Goal: Task Accomplishment & Management: Complete application form

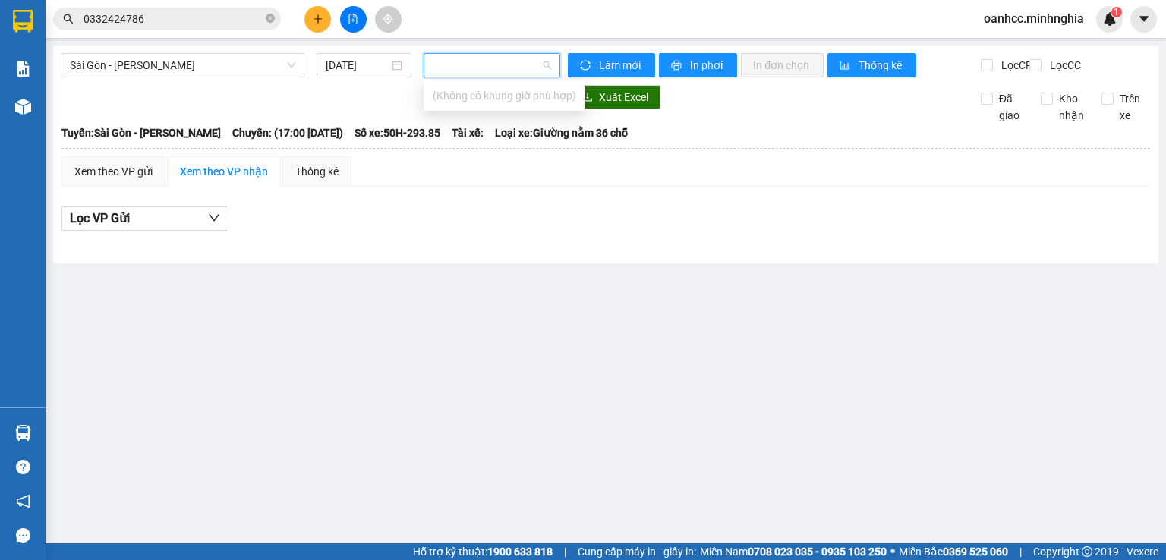
scroll to position [0, 14837]
type input "..."
click at [435, 263] on div "[GEOGRAPHIC_DATA] - Phan Rí [DATE] 17:00 17:00 (TC) - 50H-293.85 Làm mới In phơ…" at bounding box center [605, 155] width 1105 height 218
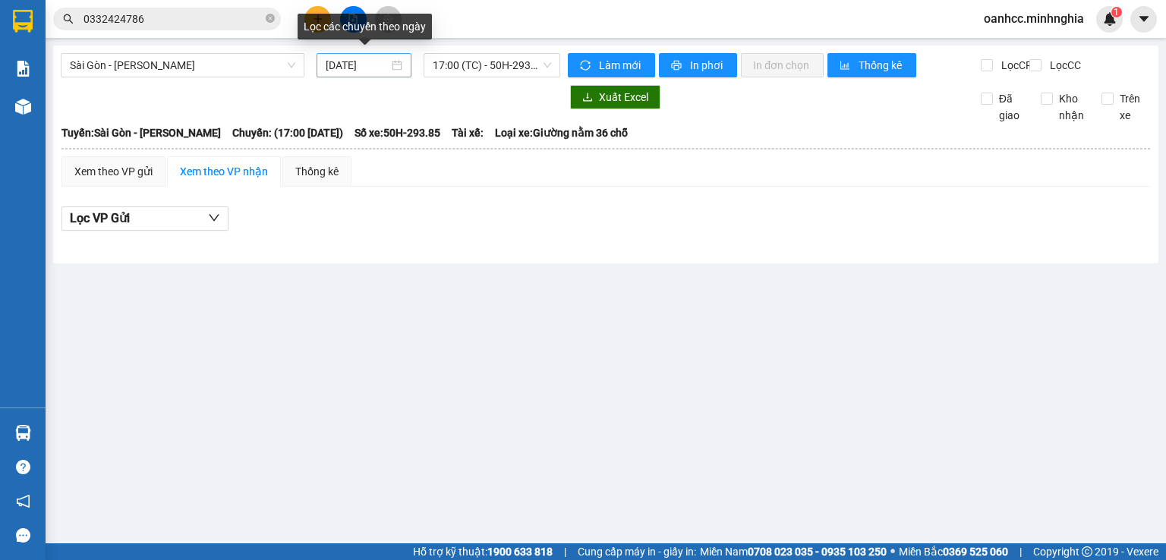
click at [359, 70] on input "[DATE]" at bounding box center [357, 65] width 62 height 17
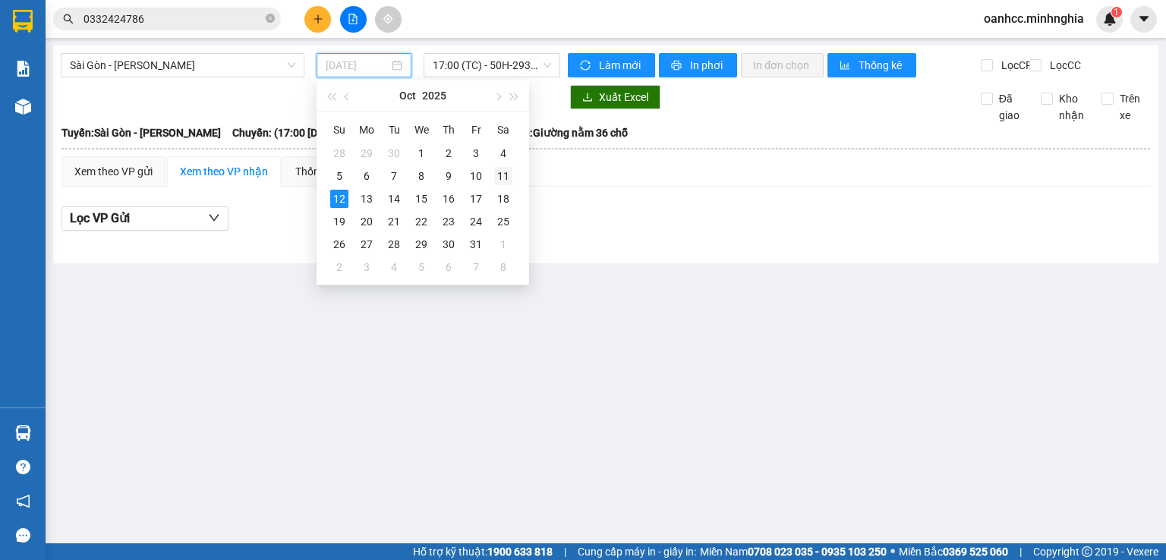
click at [503, 178] on div "11" at bounding box center [503, 176] width 18 height 18
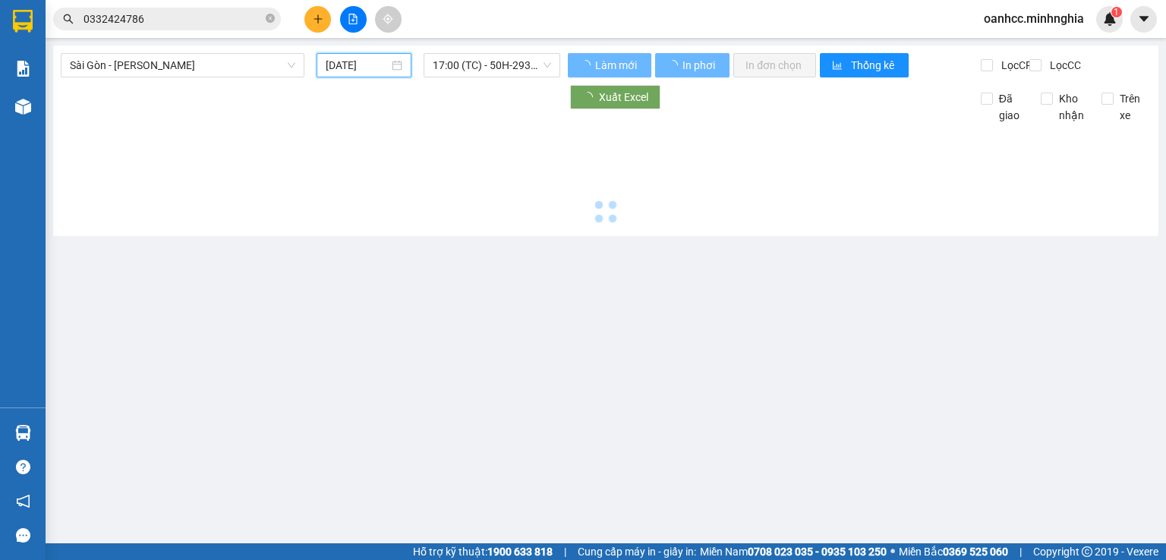
type input "11/10/2025"
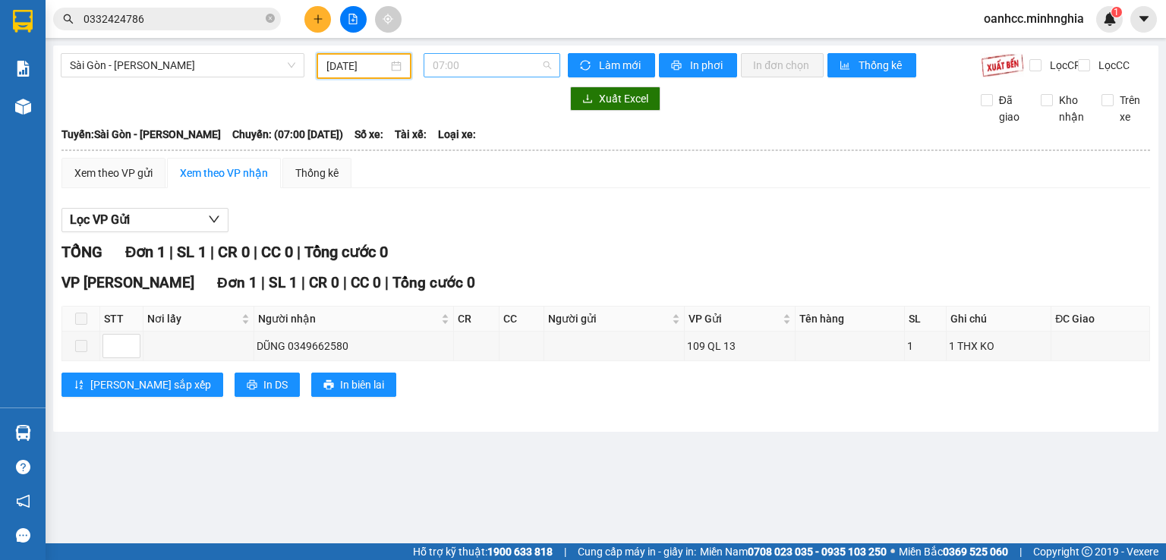
click at [487, 71] on span "07:00" at bounding box center [492, 65] width 119 height 23
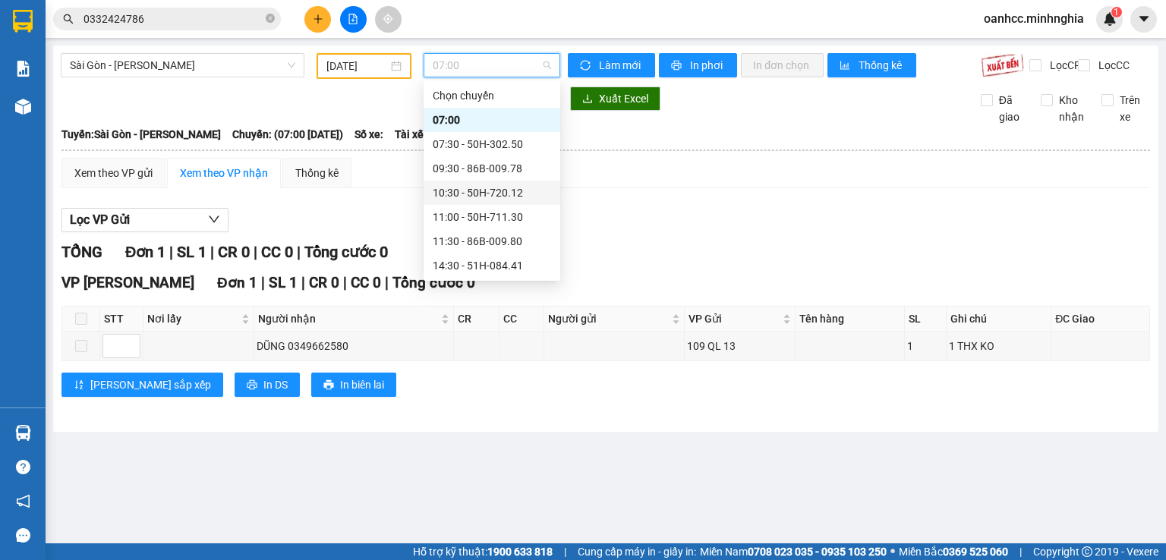
scroll to position [146, 0]
click at [483, 266] on div "22:00 - 50H-363.64" at bounding box center [492, 265] width 118 height 17
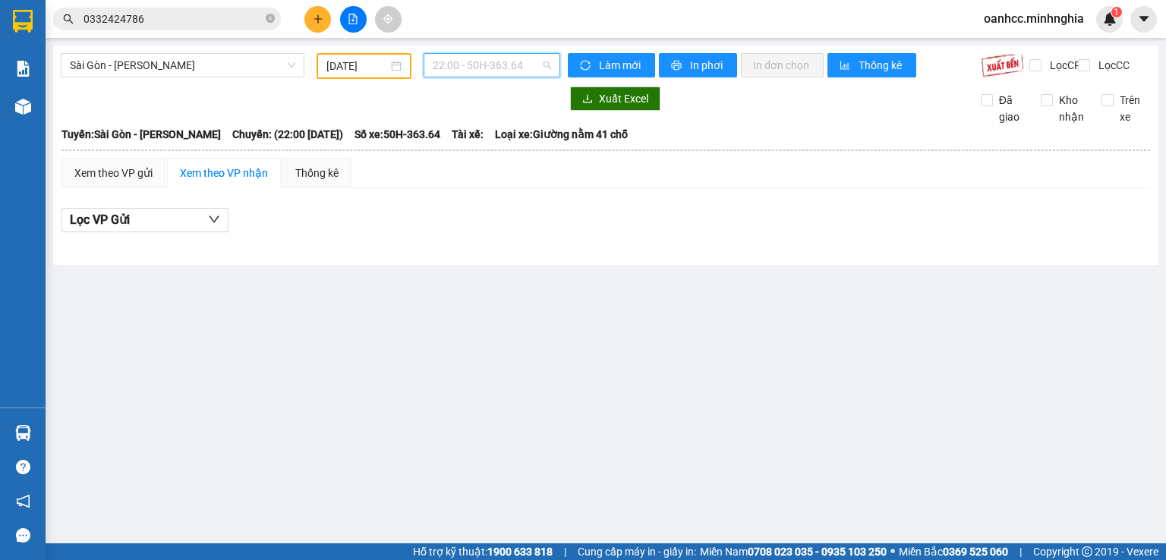
click at [500, 68] on span "22:00 - 50H-363.64" at bounding box center [492, 65] width 119 height 23
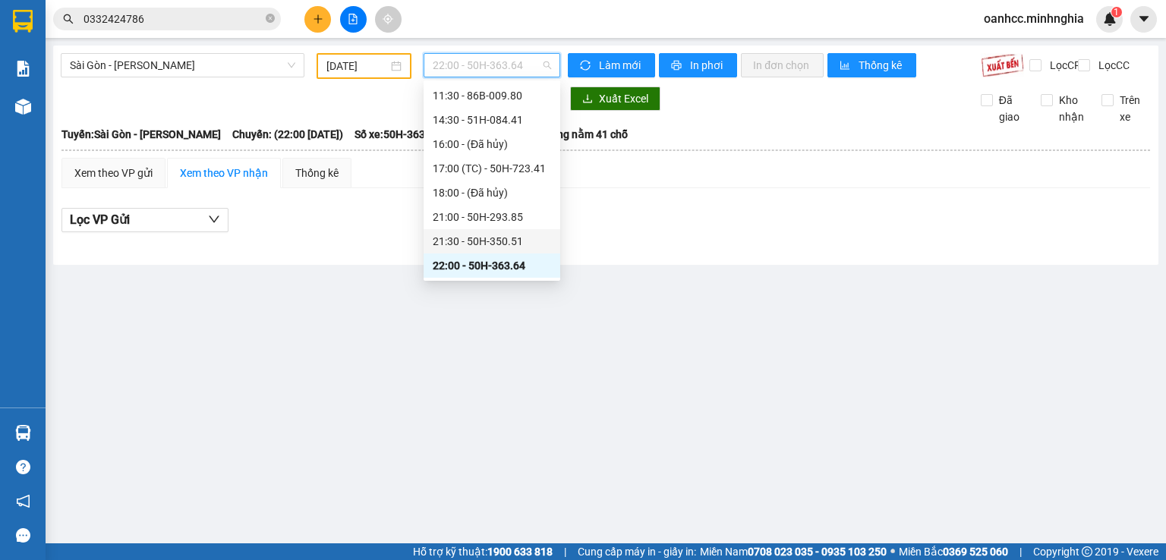
click at [470, 241] on div "21:30 - 50H-350.51" at bounding box center [492, 241] width 118 height 17
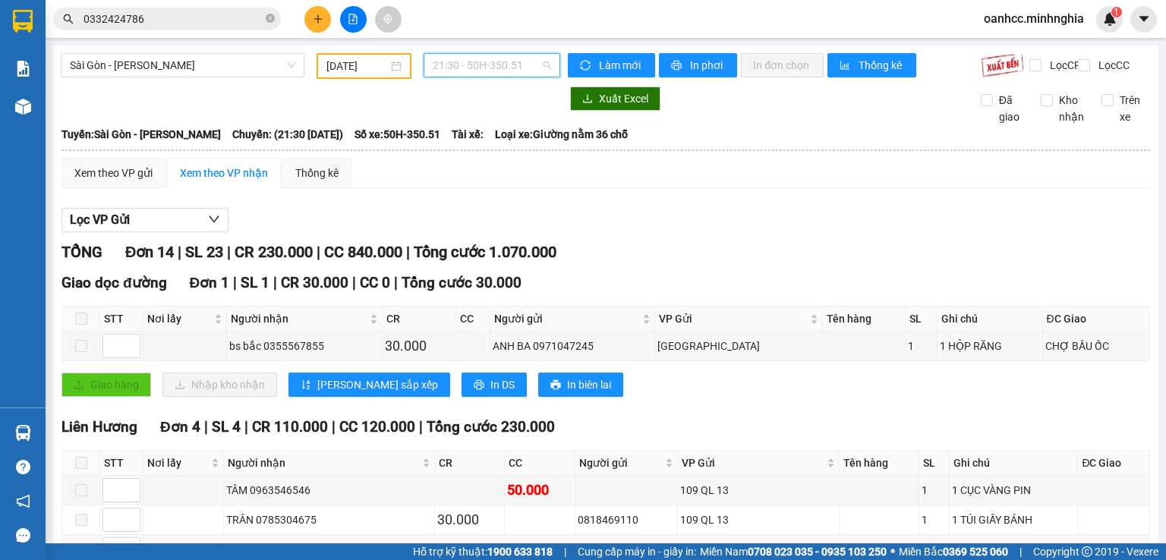
click at [477, 66] on span "21:30 - 50H-350.51" at bounding box center [492, 65] width 119 height 23
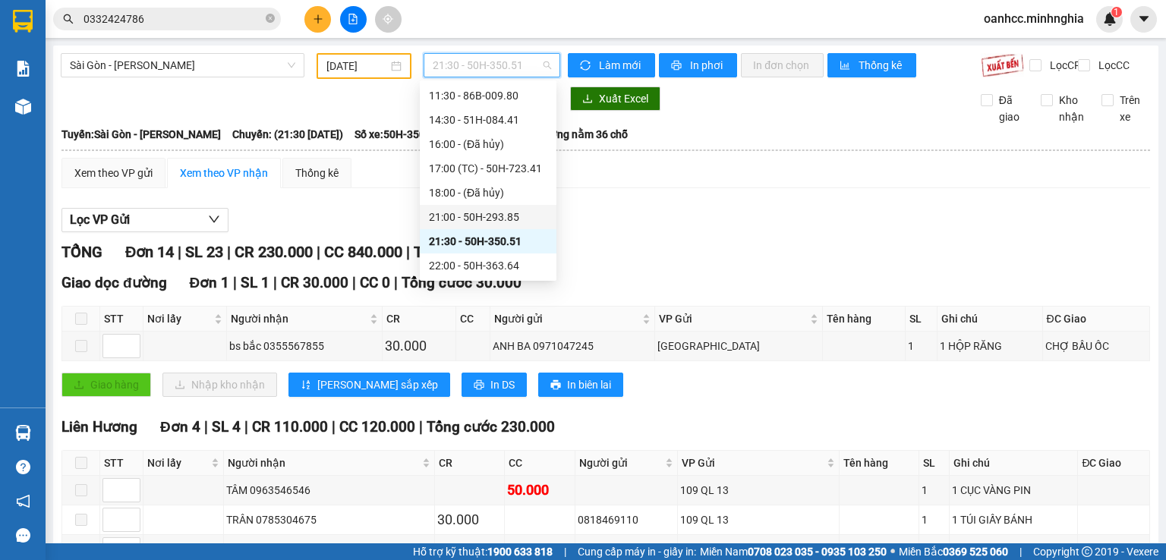
click at [483, 213] on div "21:00 - 50H-293.85" at bounding box center [488, 217] width 118 height 17
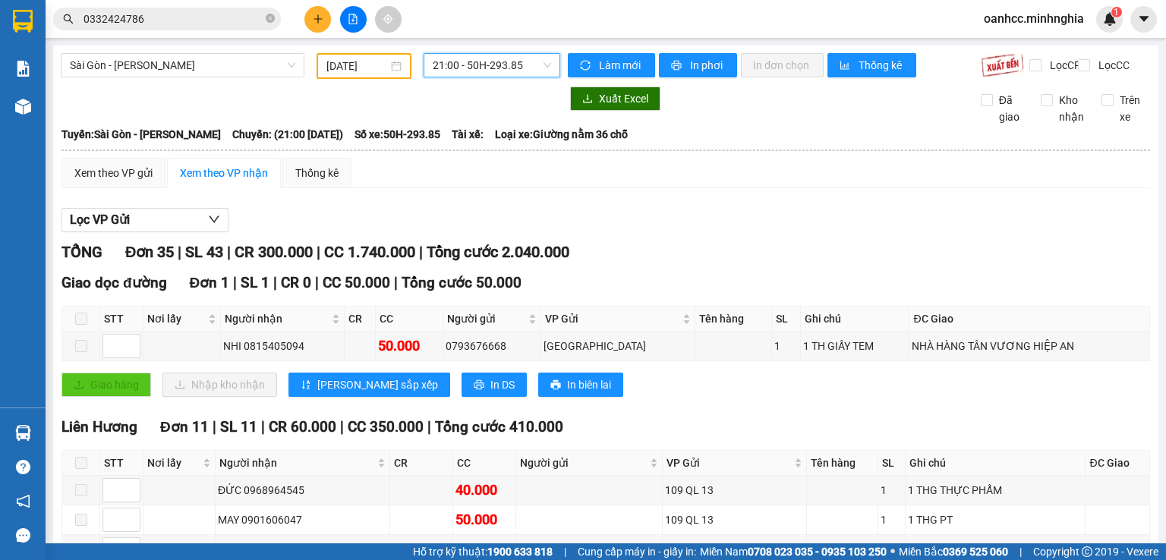
click at [493, 62] on span "21:00 - 50H-293.85" at bounding box center [492, 65] width 119 height 23
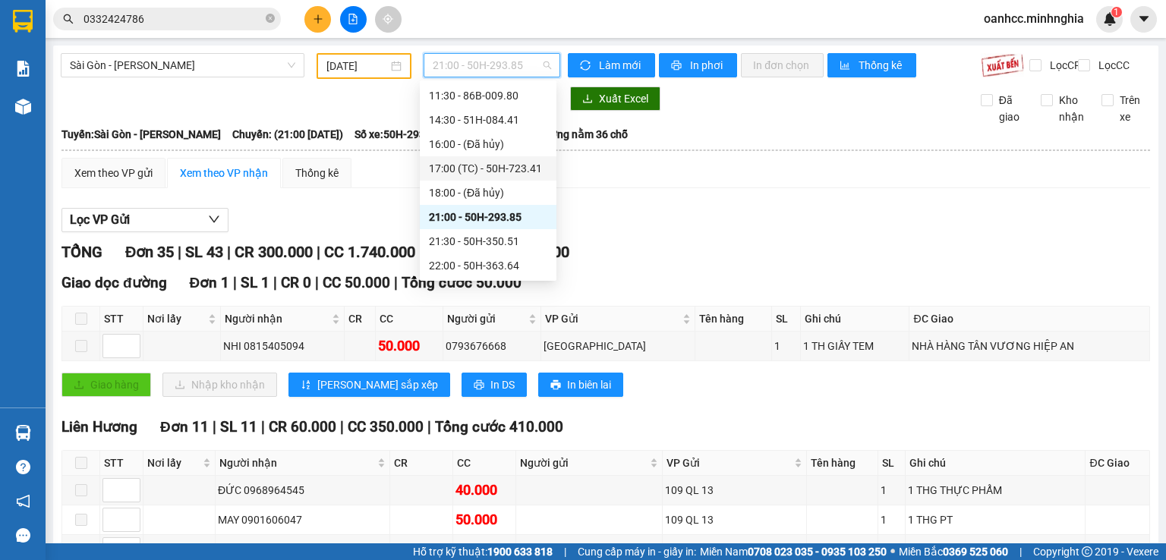
click at [471, 169] on div "17:00 (TC) - 50H-723.41" at bounding box center [488, 168] width 118 height 17
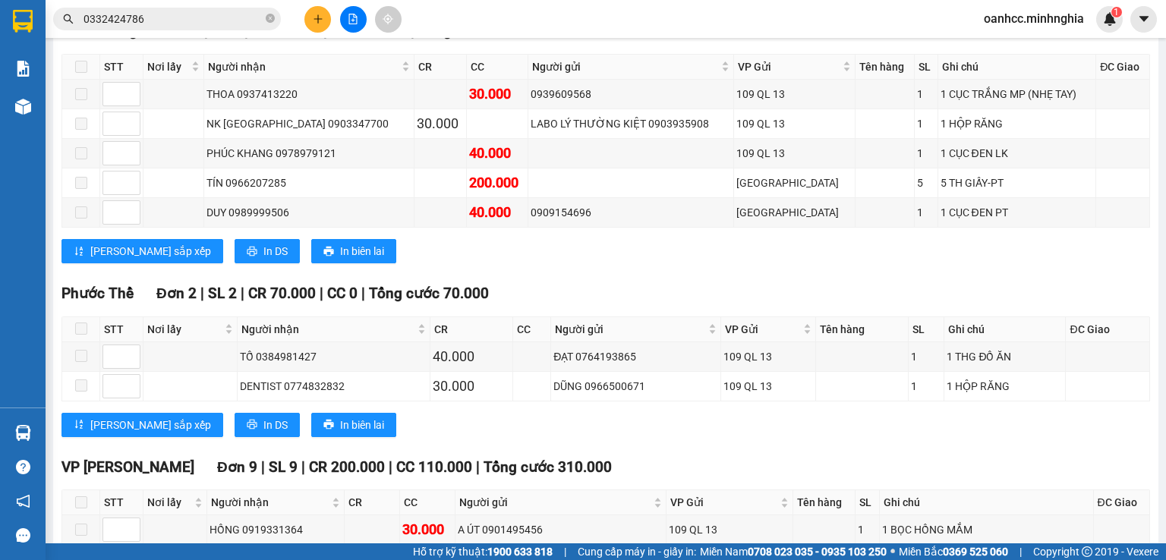
scroll to position [713, 0]
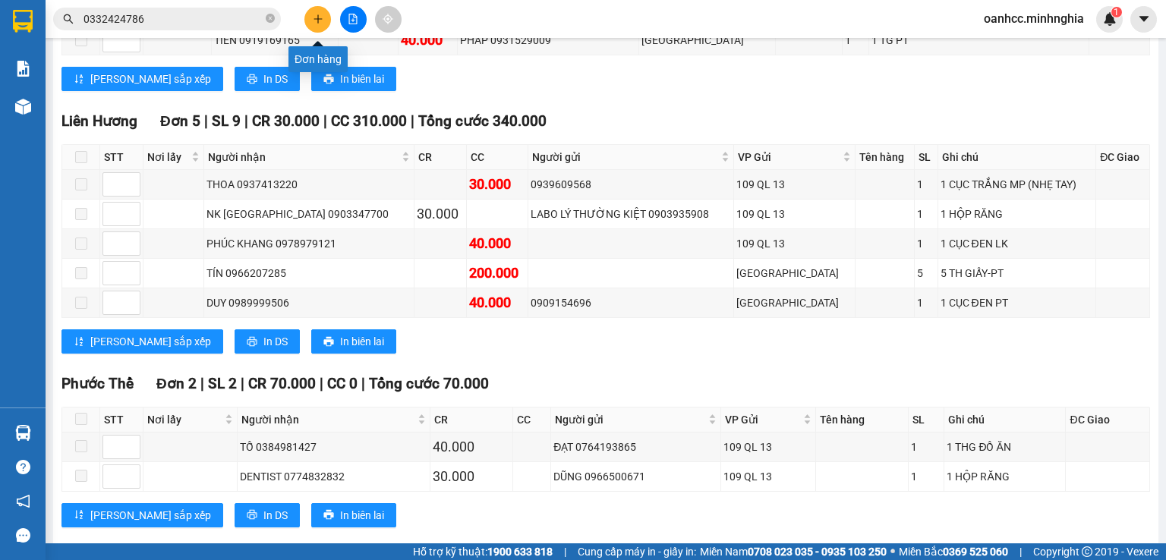
click at [322, 18] on icon "plus" at bounding box center [318, 19] width 11 height 11
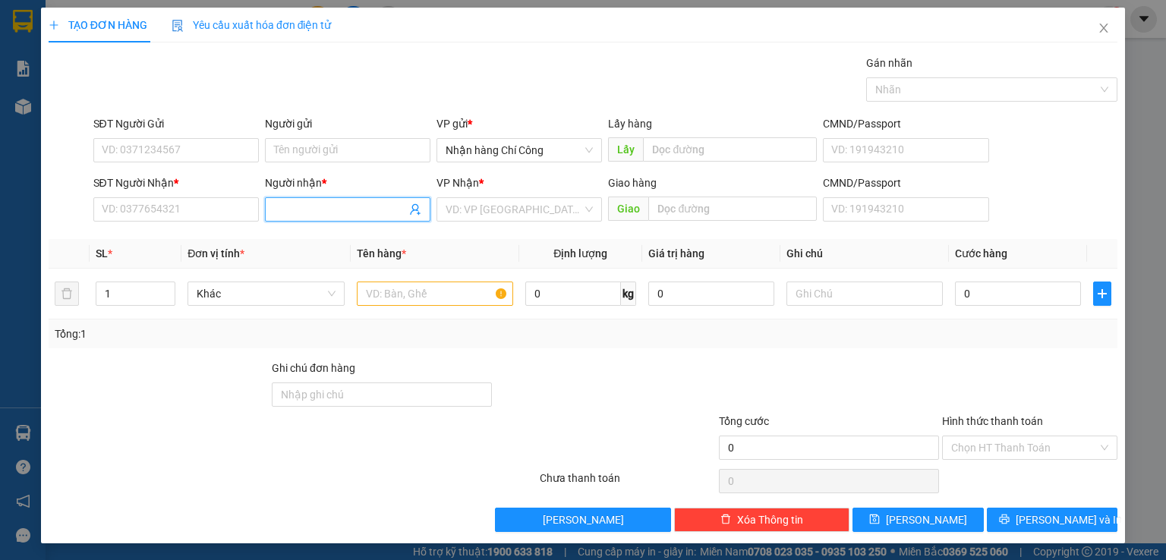
click at [316, 213] on input "Người nhận *" at bounding box center [340, 209] width 132 height 17
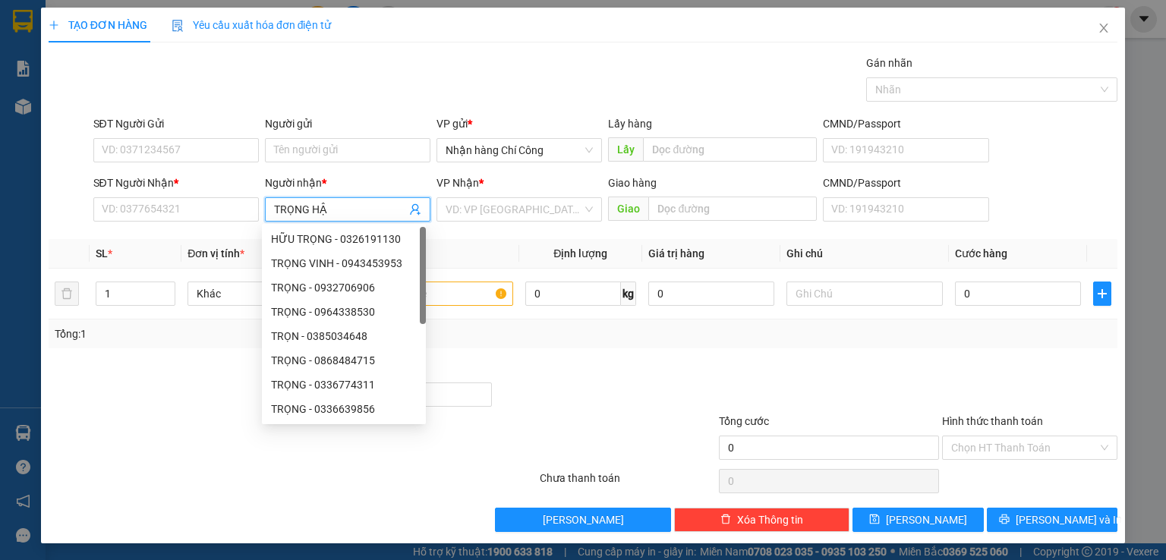
type input "TRỌNG HẬU"
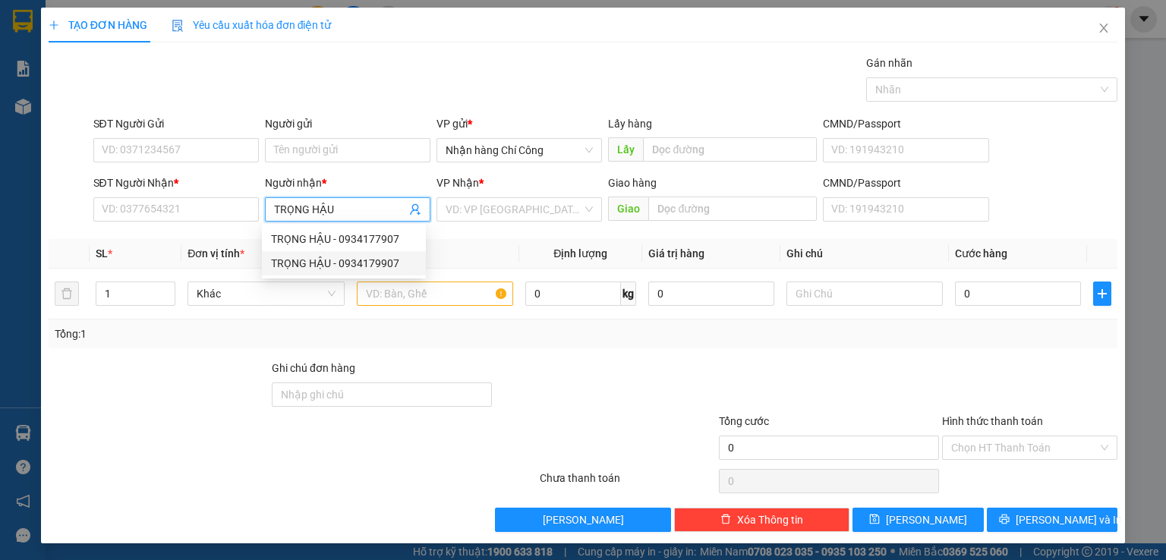
click at [352, 262] on div "TRỌNG HẬU - 0934179907" at bounding box center [344, 263] width 146 height 17
type input "0934179907"
type input "TRỌNG HẬU"
